Goal: Find specific page/section: Find specific page/section

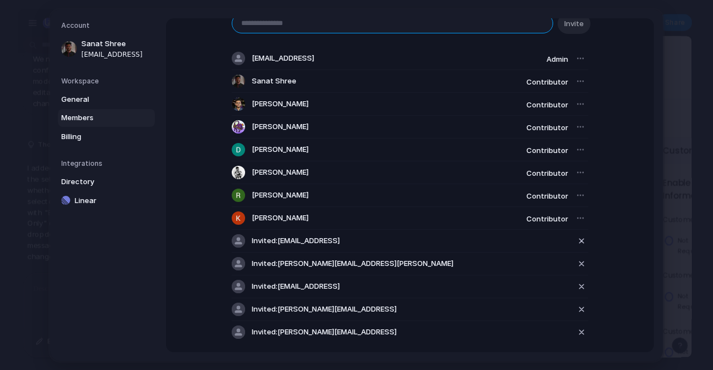
scroll to position [60, 0]
